Goal: Task Accomplishment & Management: Manage account settings

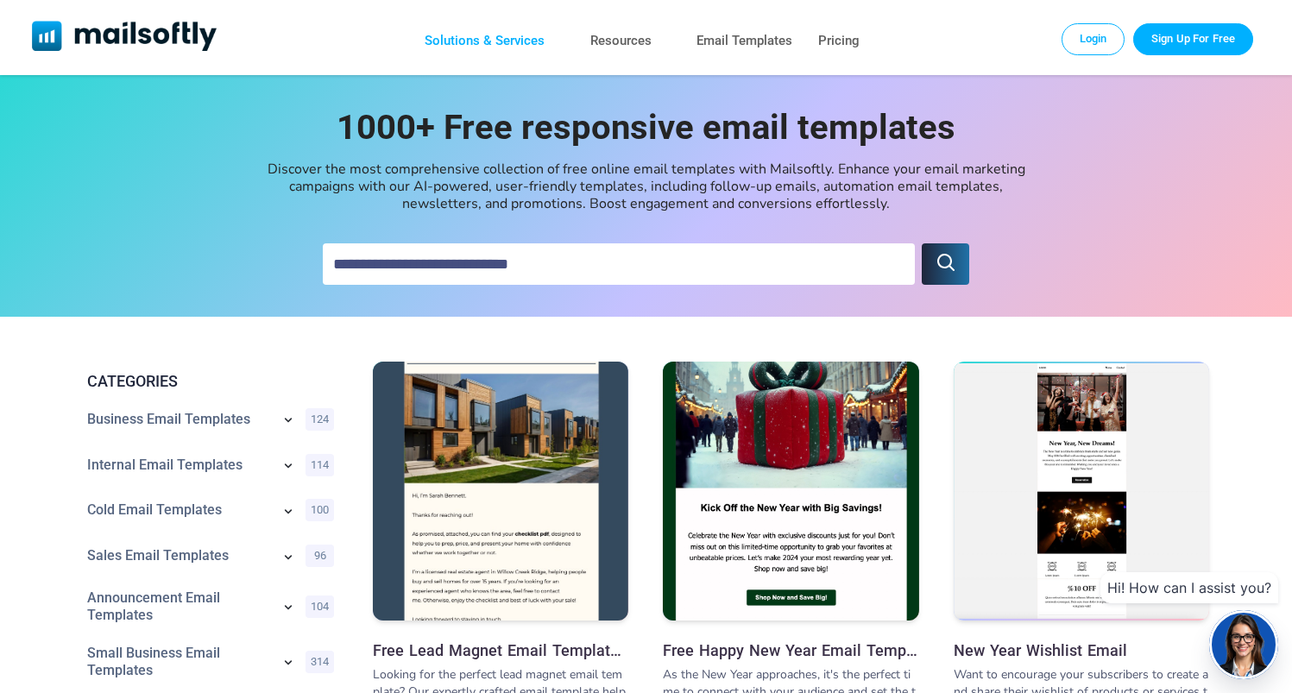
click at [518, 37] on link "Solutions & Services" at bounding box center [485, 40] width 120 height 25
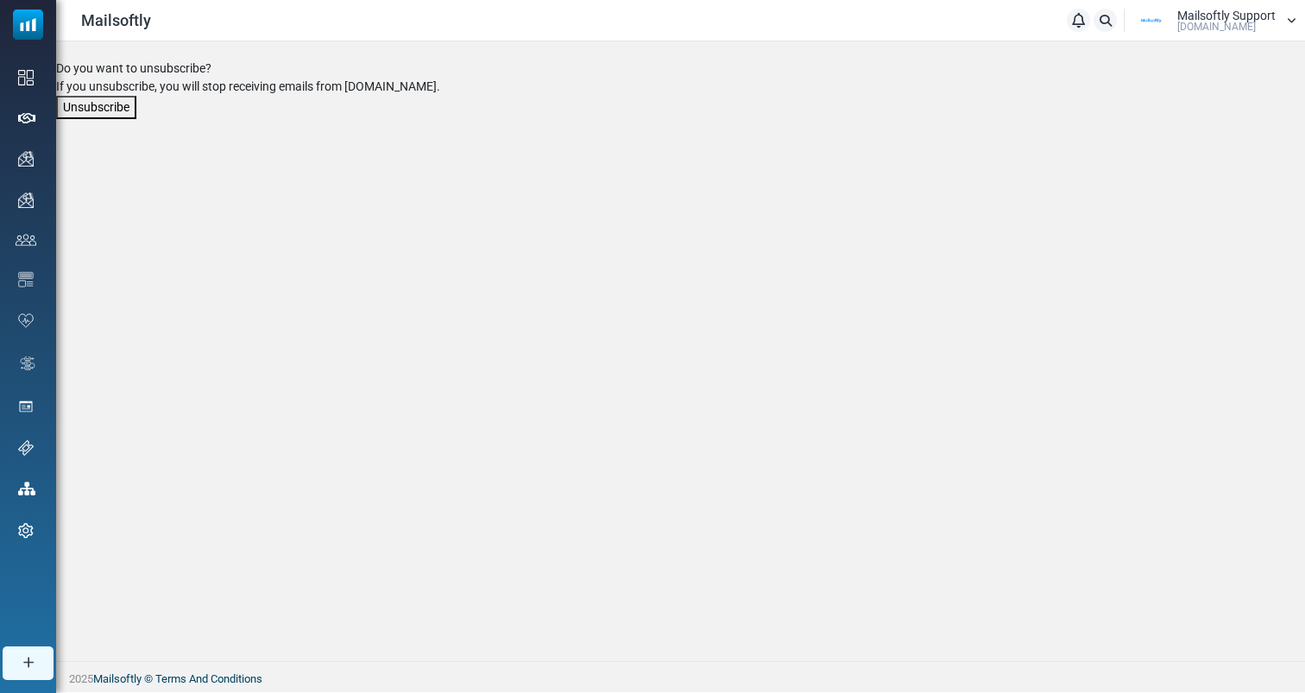
click at [123, 112] on button "Unsubscribe" at bounding box center [96, 107] width 80 height 23
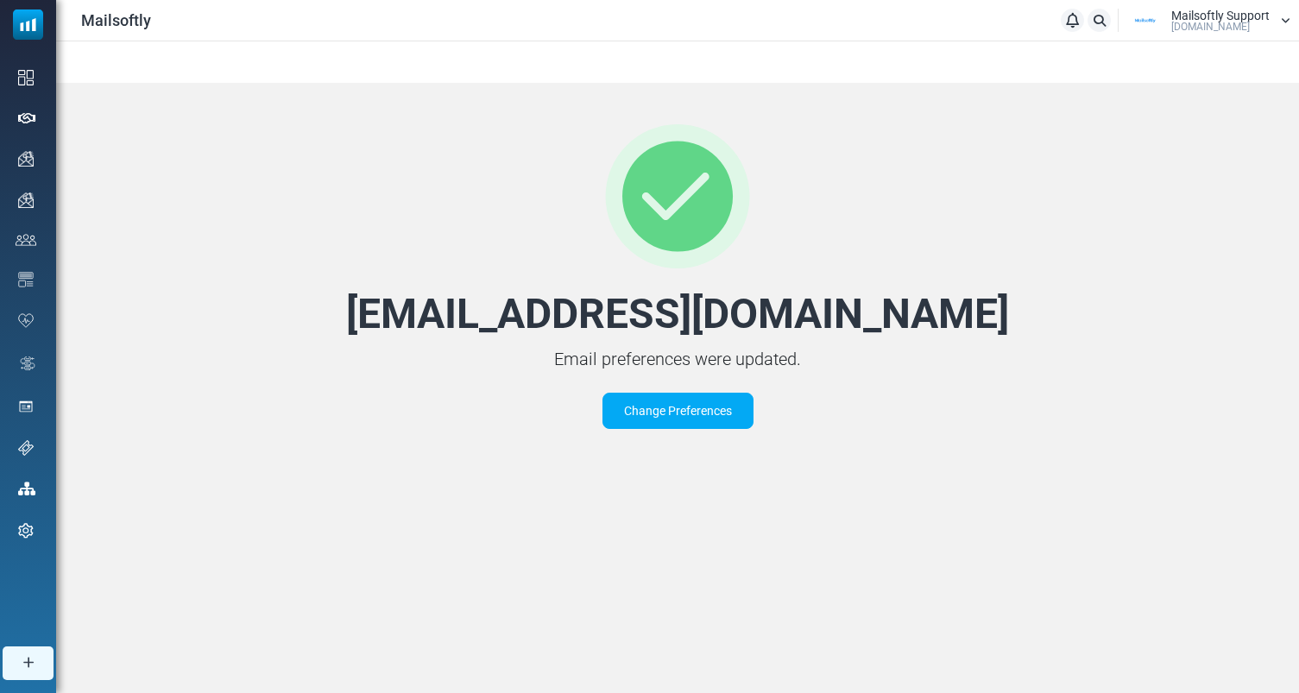
click at [692, 409] on link "Change Preferences" at bounding box center [678, 411] width 151 height 36
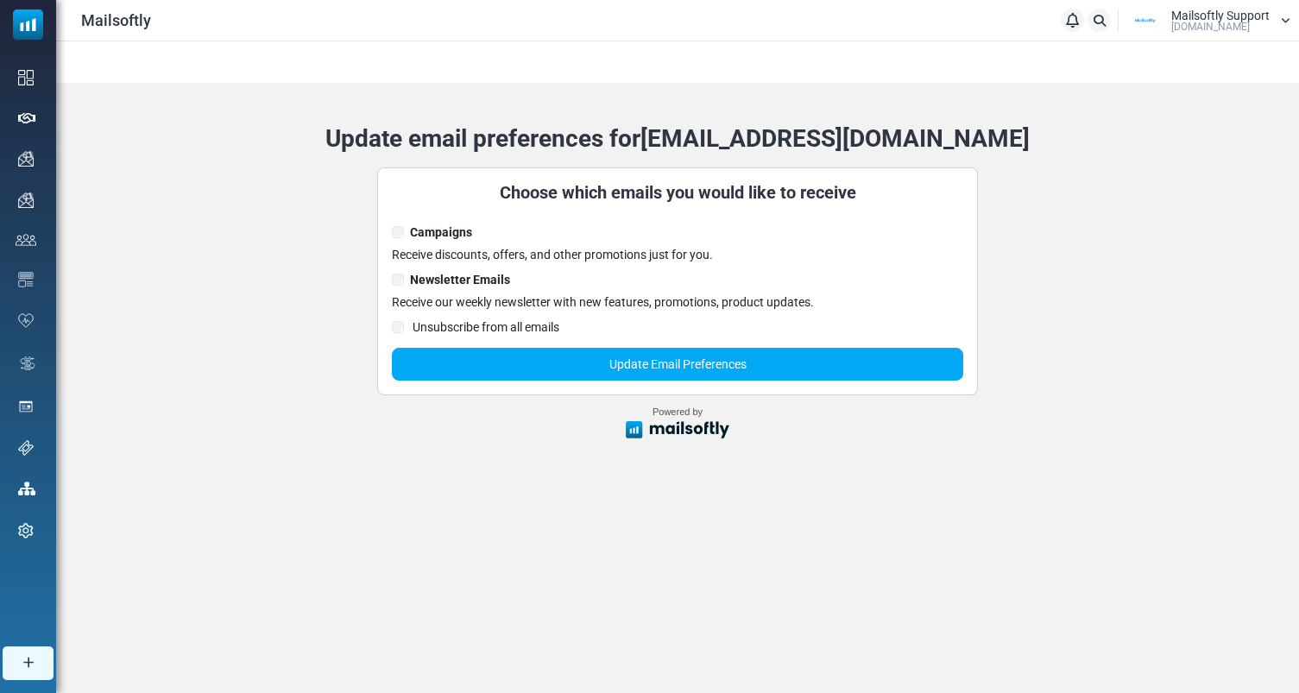
click at [468, 277] on label "Newsletter Emails" at bounding box center [460, 281] width 100 height 21
click at [464, 326] on label "Unsubscribe from all emails" at bounding box center [484, 329] width 149 height 21
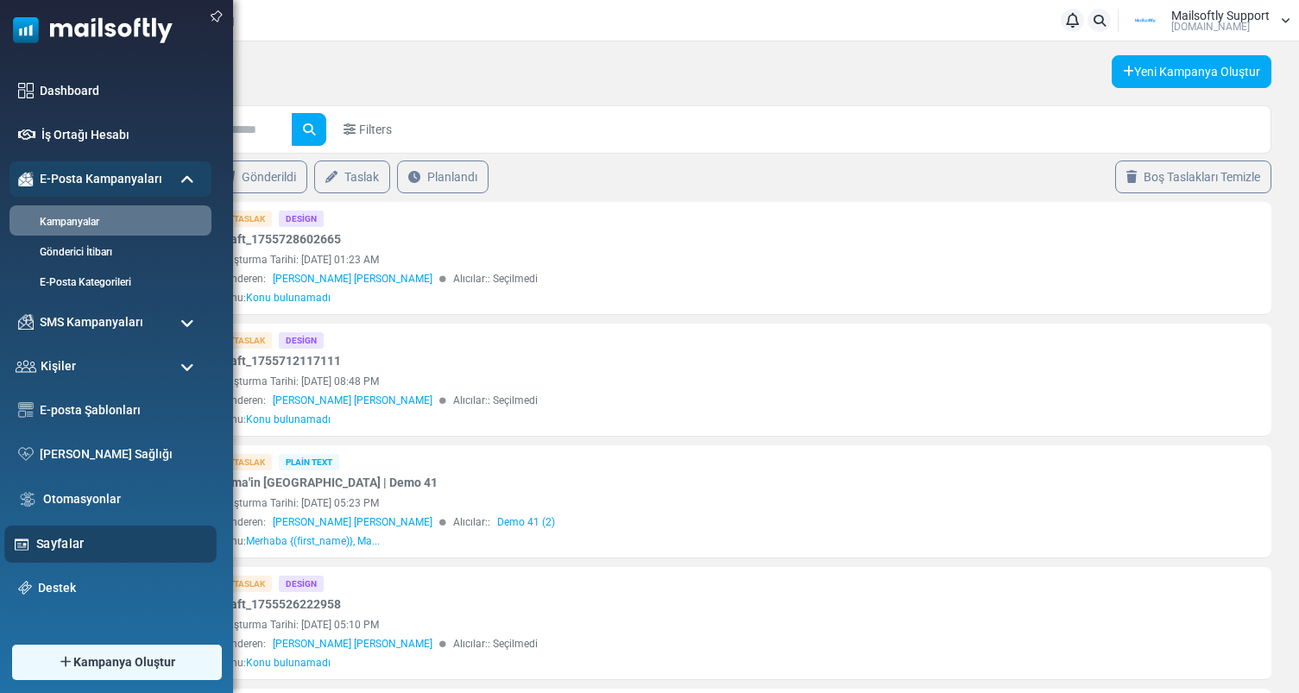
click at [59, 545] on link "Sayfalar" at bounding box center [121, 543] width 171 height 19
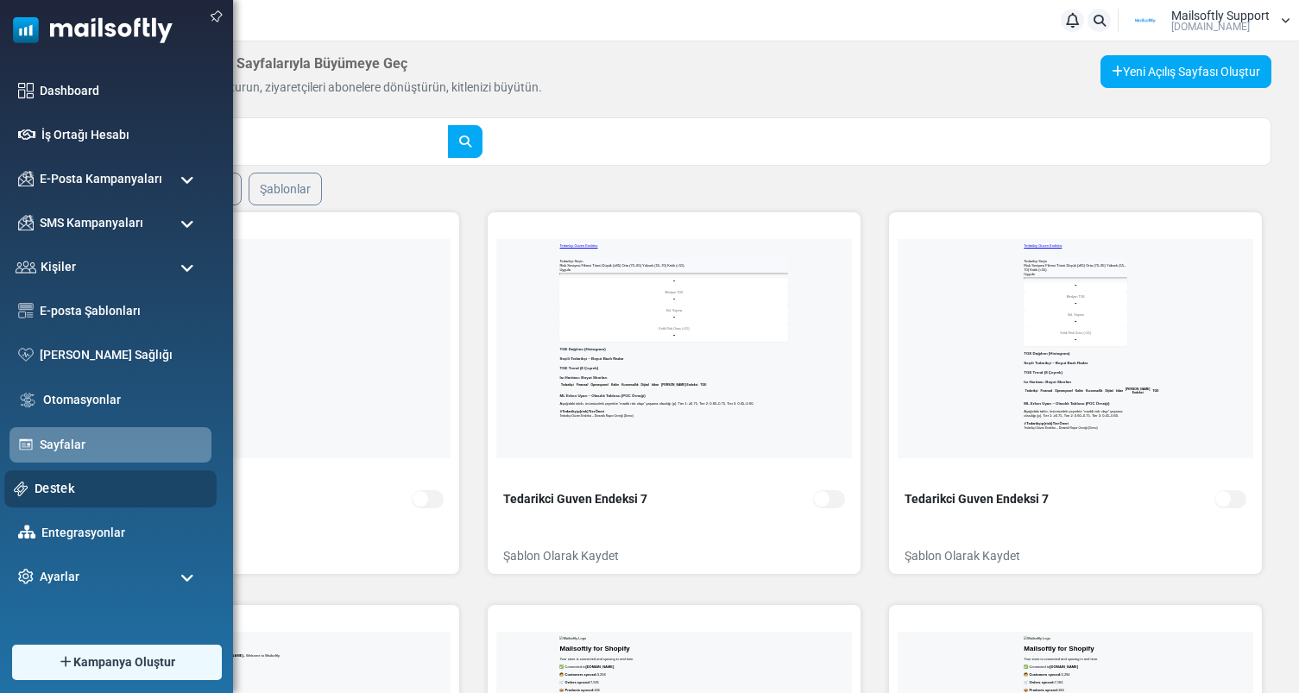
click at [70, 493] on link "Destek" at bounding box center [121, 488] width 173 height 19
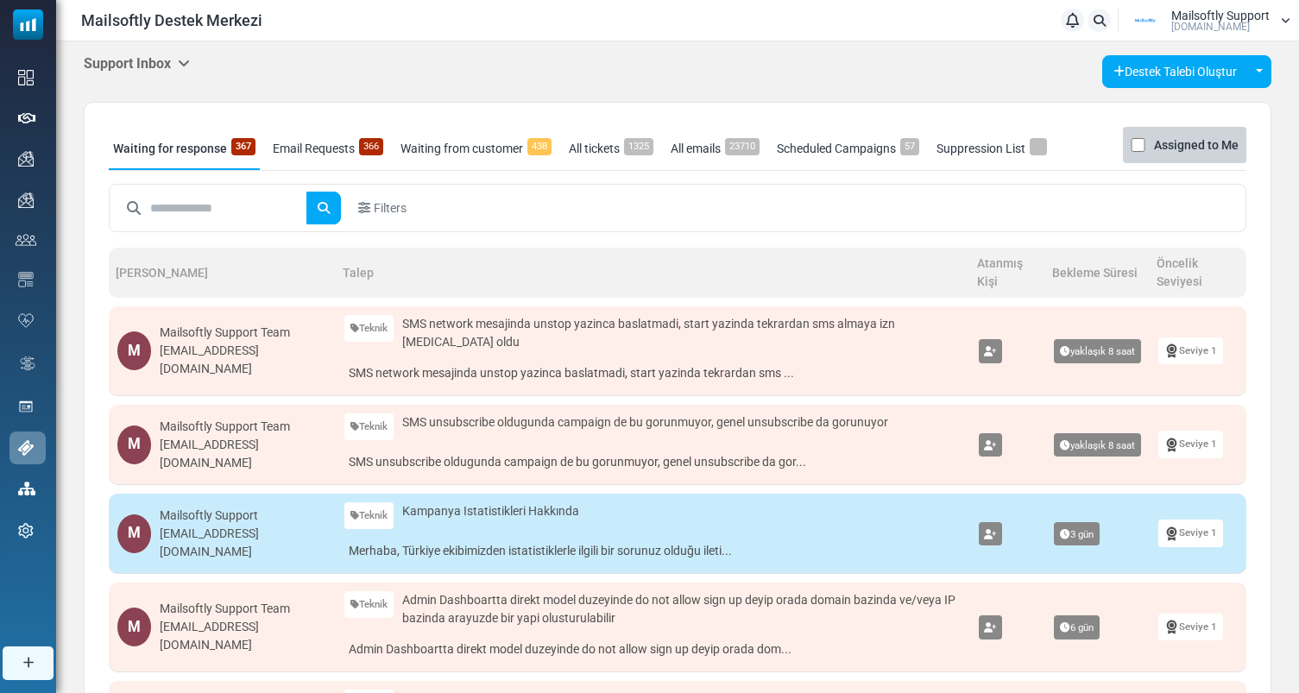
click at [172, 62] on h5 "Support Inbox" at bounding box center [137, 63] width 106 height 16
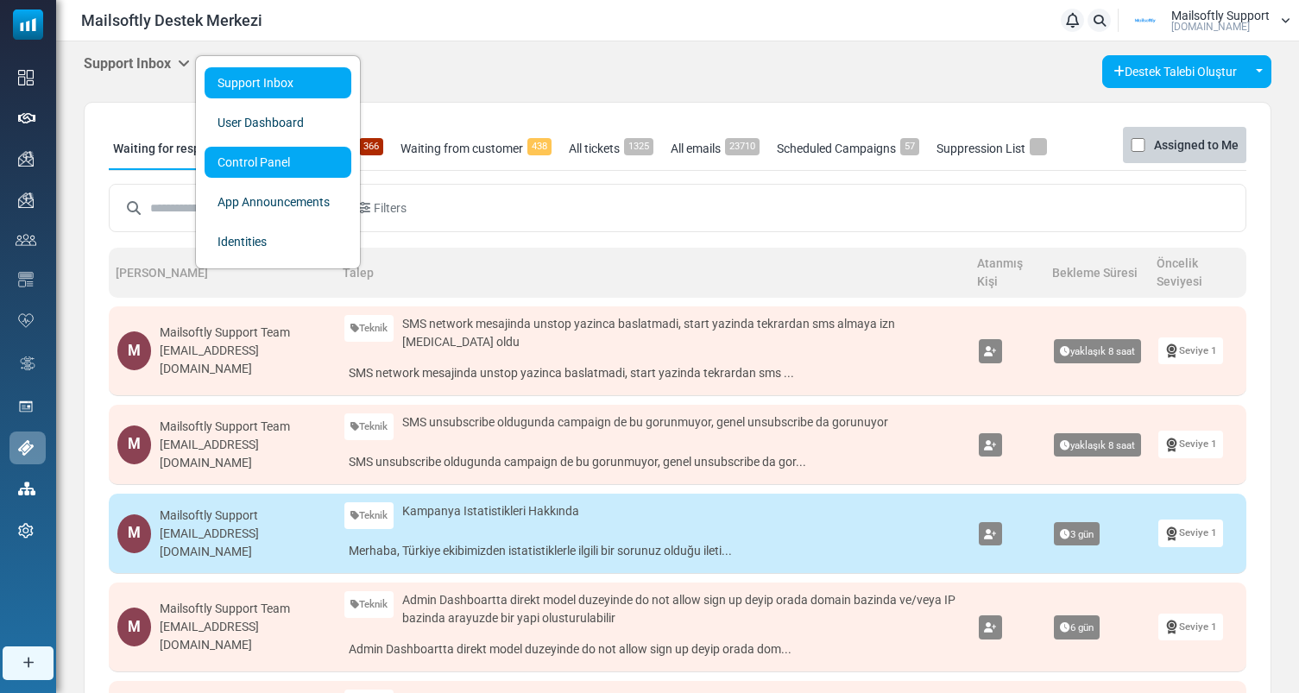
click at [268, 161] on link "Control Panel" at bounding box center [278, 162] width 147 height 31
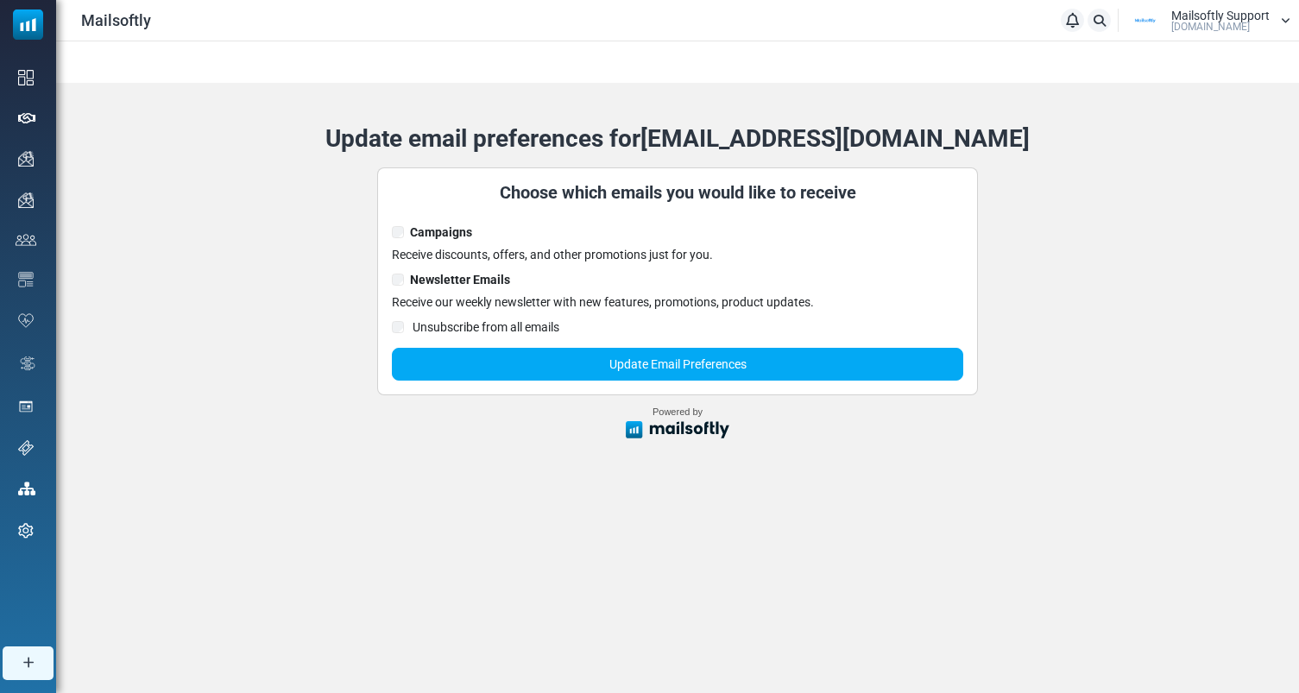
click at [483, 324] on label "Unsubscribe from all emails" at bounding box center [484, 329] width 149 height 21
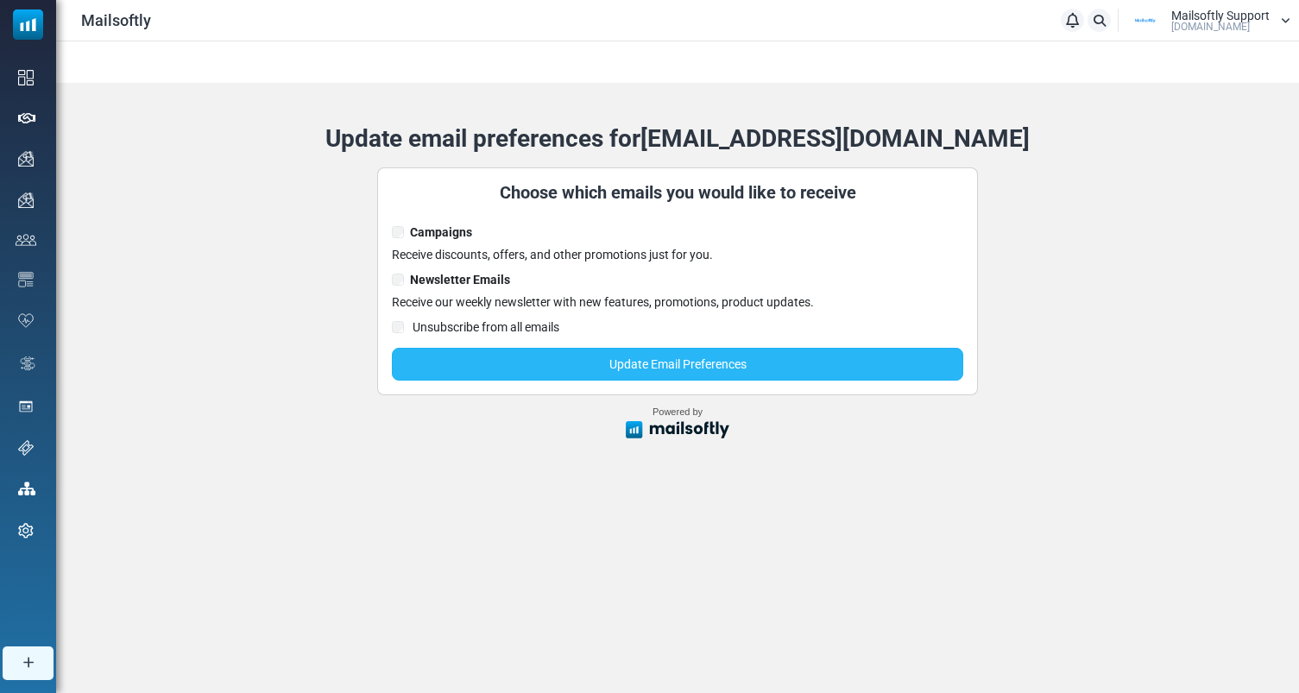
click at [674, 368] on button "Update Email Preferences" at bounding box center [678, 364] width 572 height 33
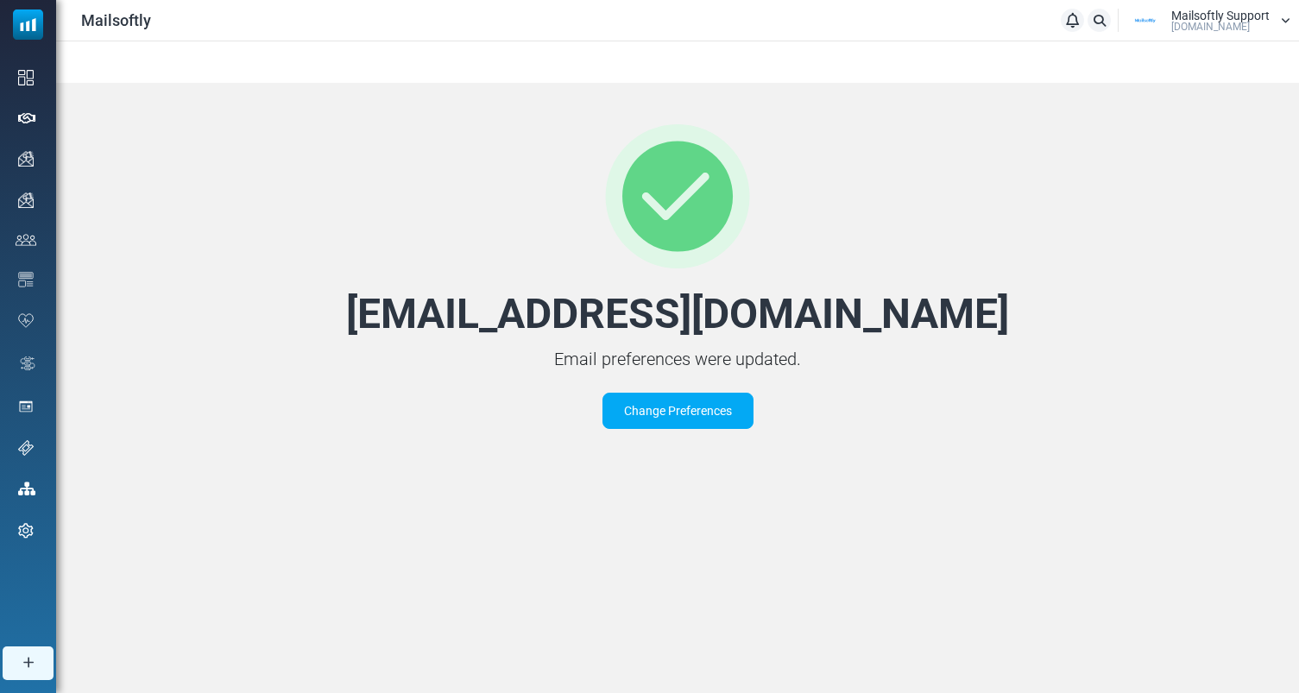
click at [729, 428] on link "Change Preferences" at bounding box center [678, 411] width 151 height 36
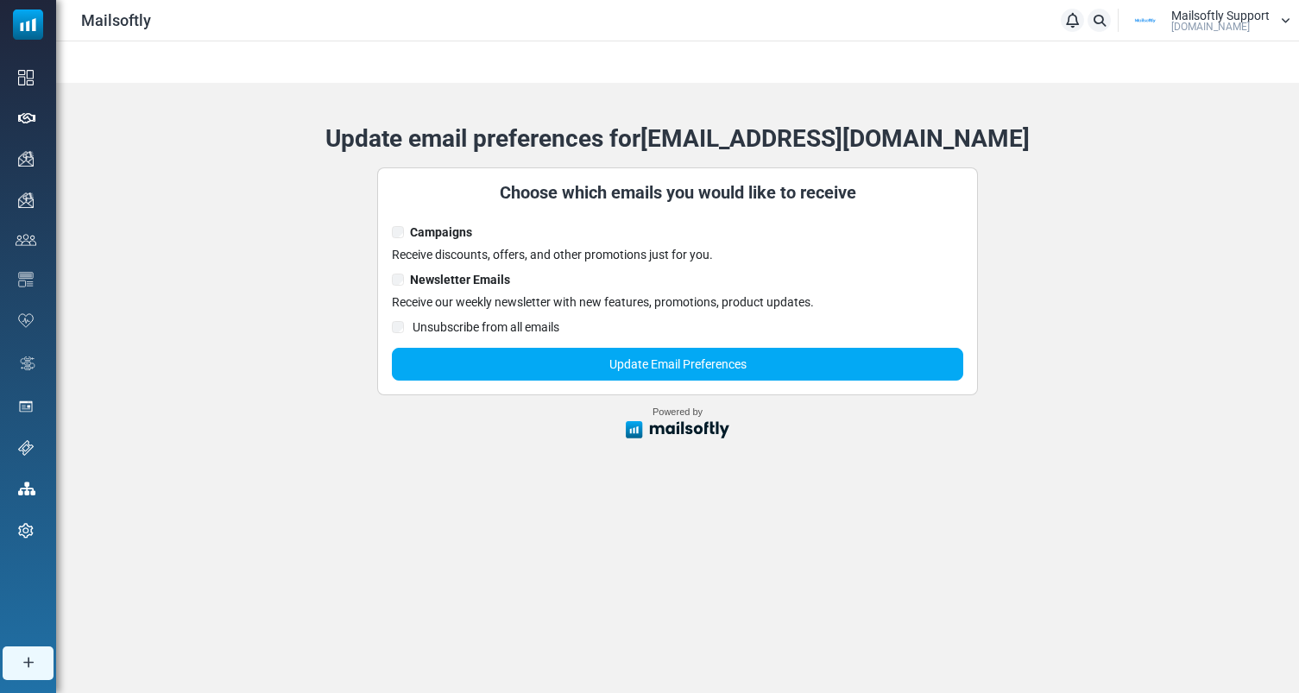
click at [467, 284] on label "Newsletter Emails" at bounding box center [460, 281] width 100 height 21
click at [468, 239] on label "Campaigns" at bounding box center [441, 234] width 62 height 21
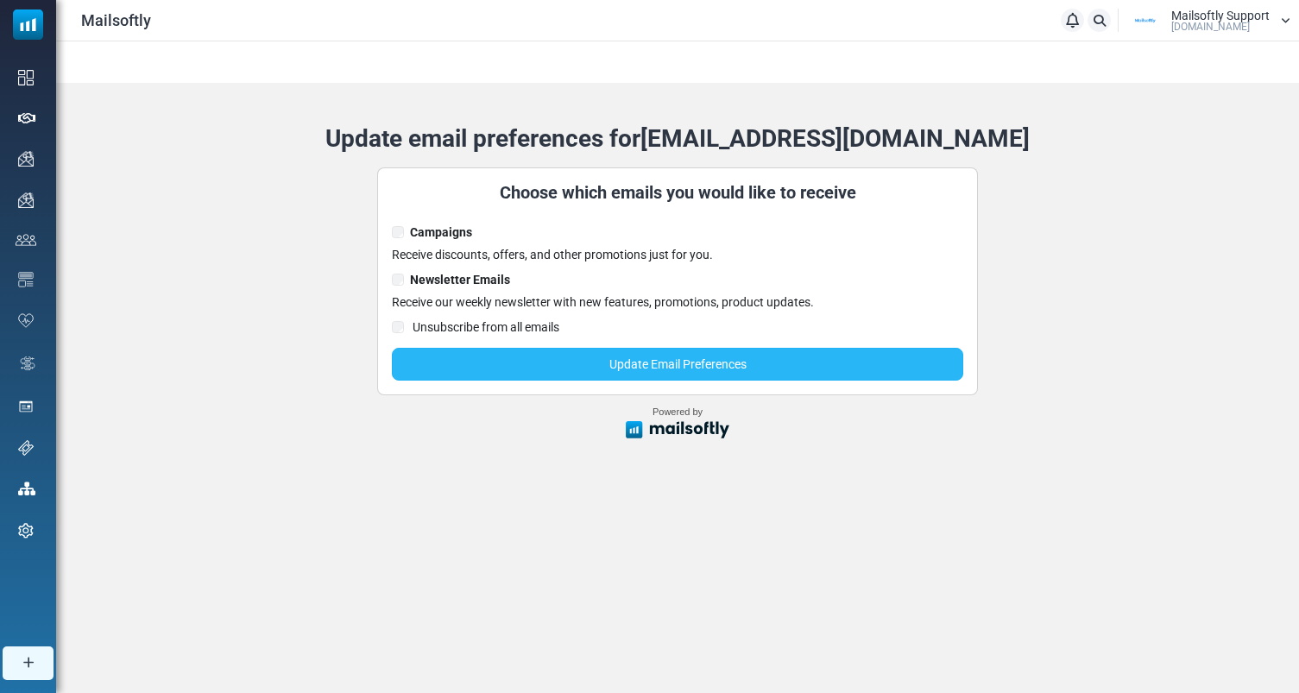
click at [654, 372] on button "Update Email Preferences" at bounding box center [678, 364] width 572 height 33
